Goal: Information Seeking & Learning: Find contact information

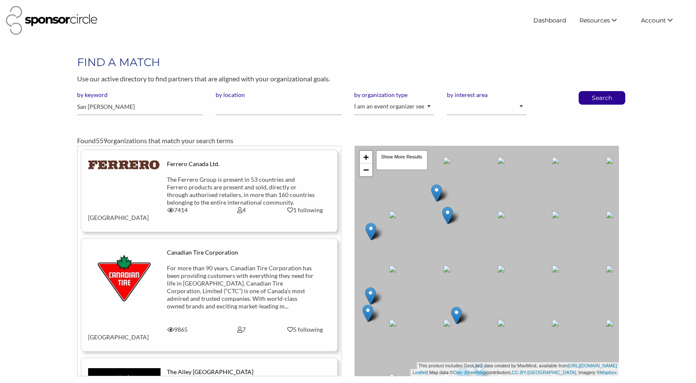
scroll to position [9403, 0]
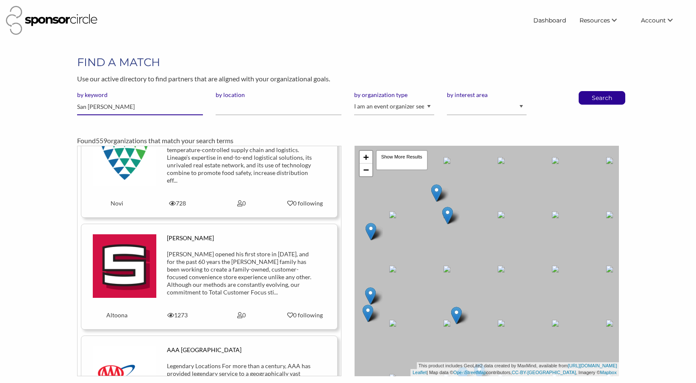
click at [125, 105] on input "San Pellegrino" at bounding box center [140, 107] width 126 height 17
click at [242, 107] on input "by location" at bounding box center [279, 107] width 126 height 17
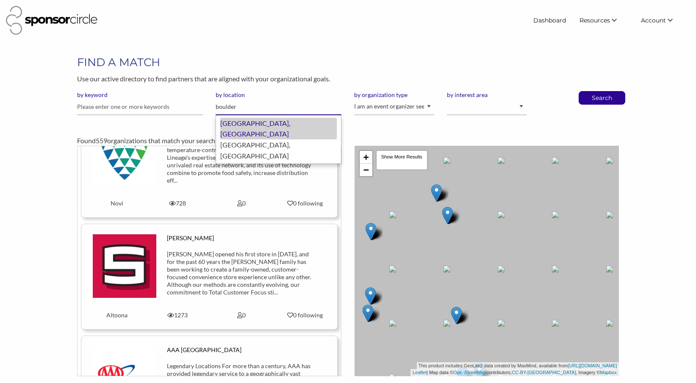
click at [244, 121] on div "Boulder, United States of America" at bounding box center [278, 129] width 116 height 22
type input "Boulder"
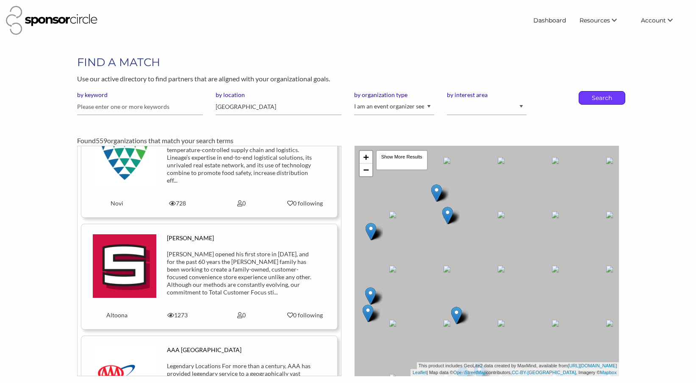
click at [602, 96] on p "Search" at bounding box center [602, 97] width 28 height 13
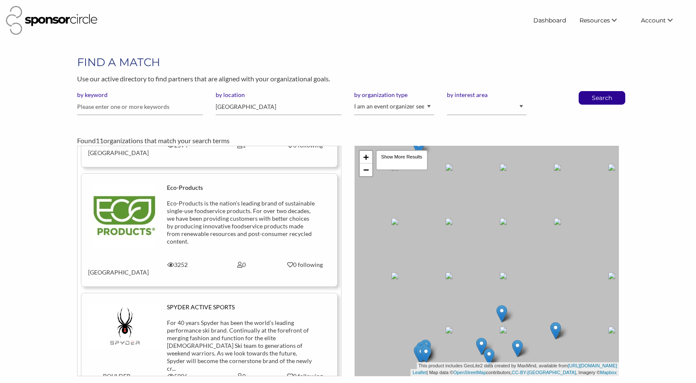
scroll to position [335, 0]
click at [127, 194] on img at bounding box center [125, 215] width 64 height 64
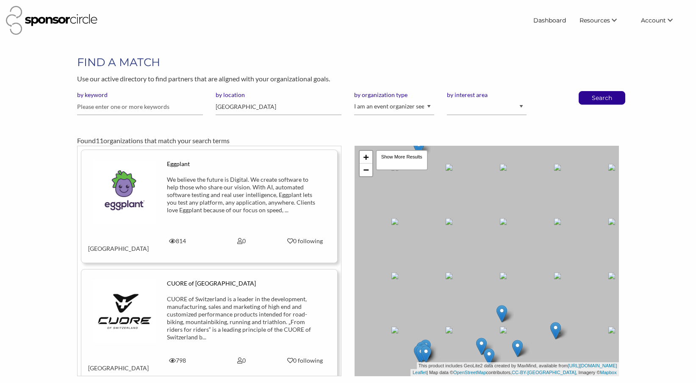
scroll to position [0, 0]
click at [243, 104] on input "Boulder" at bounding box center [279, 107] width 126 height 17
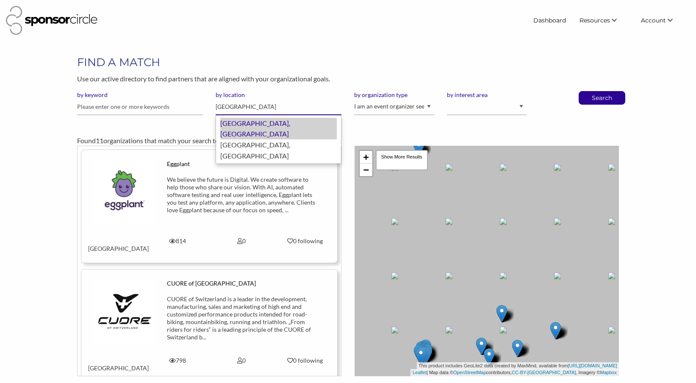
click at [279, 124] on div "Fort Worth, United States of America" at bounding box center [278, 129] width 116 height 22
type input "Fort Worth"
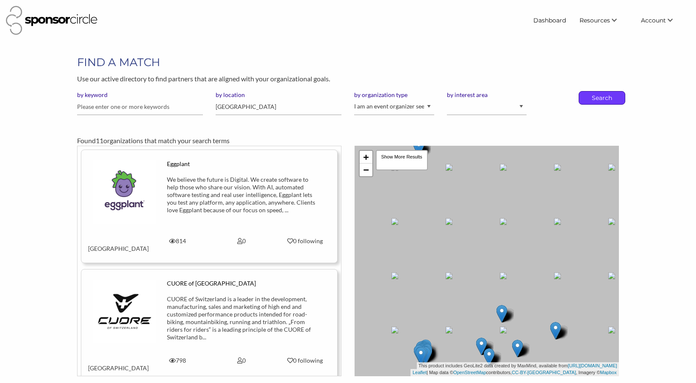
click at [606, 100] on p "Search" at bounding box center [602, 97] width 28 height 13
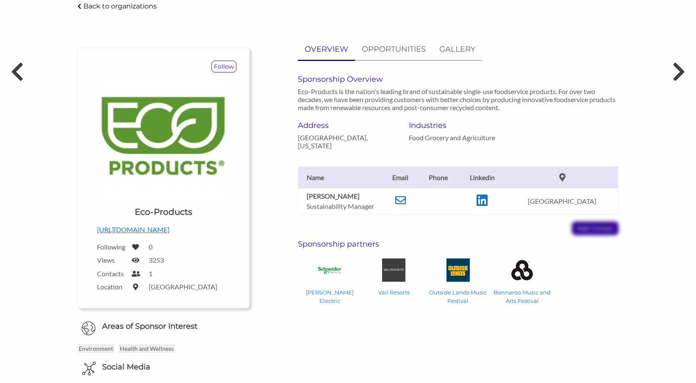
scroll to position [56, 0]
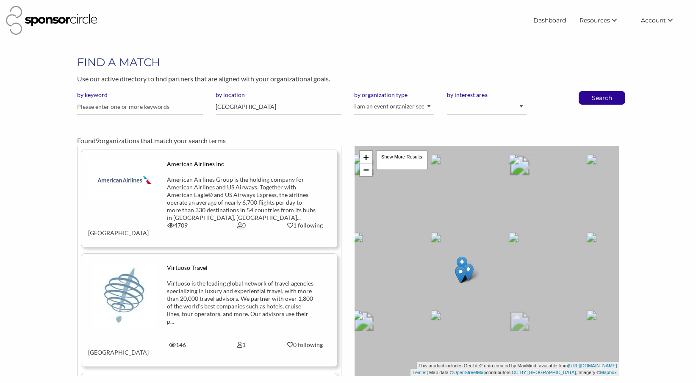
click at [136, 177] on img at bounding box center [124, 180] width 72 height 40
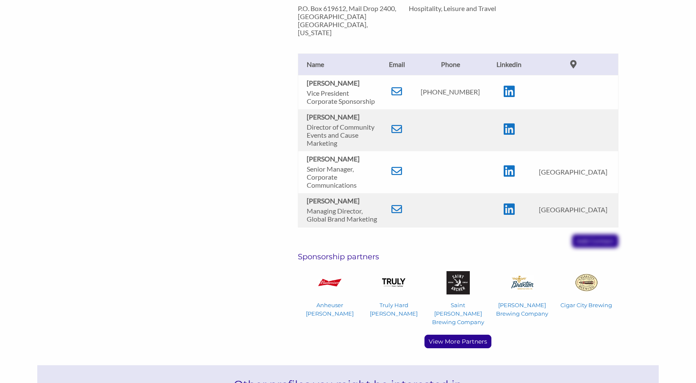
scroll to position [465, 0]
click at [515, 85] on icon at bounding box center [509, 91] width 11 height 13
click at [402, 86] on icon at bounding box center [396, 91] width 11 height 11
drag, startPoint x: 482, startPoint y: 83, endPoint x: 435, endPoint y: 86, distance: 47.1
click at [435, 88] on p "[PHONE_NUMBER]" at bounding box center [450, 92] width 70 height 8
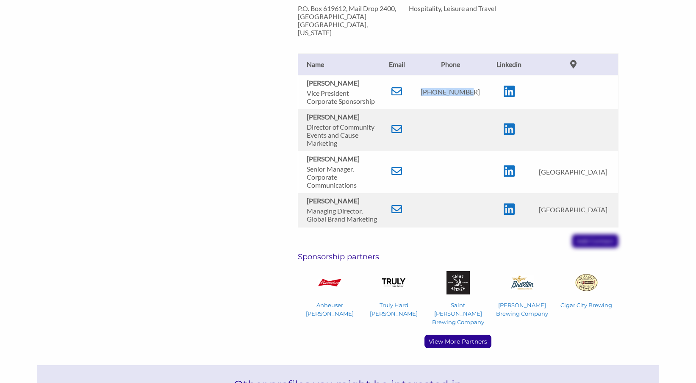
copy p "[PHONE_NUMBER]"
